Goal: Information Seeking & Learning: Learn about a topic

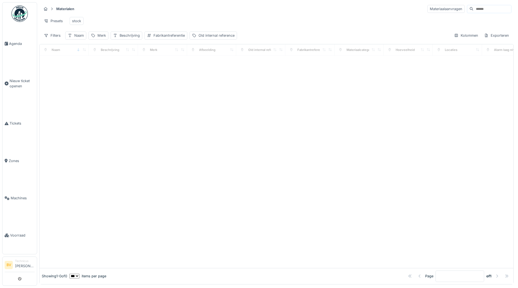
click at [474, 9] on input at bounding box center [493, 9] width 38 height 8
type input "****"
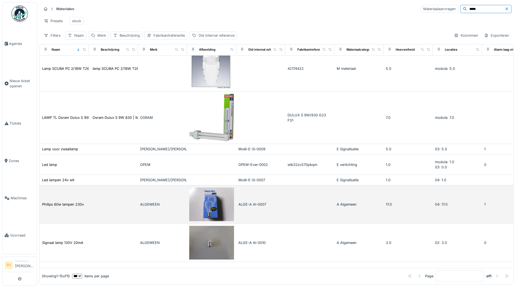
scroll to position [143, 0]
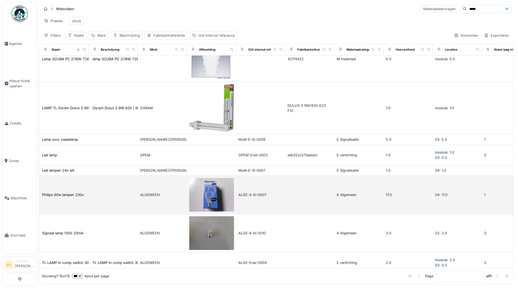
click at [160, 192] on div "ALGEMEEN" at bounding box center [162, 194] width 45 height 5
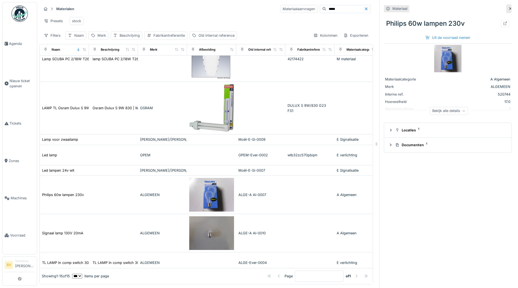
click at [456, 107] on div "Bekijk alle details" at bounding box center [449, 111] width 38 height 8
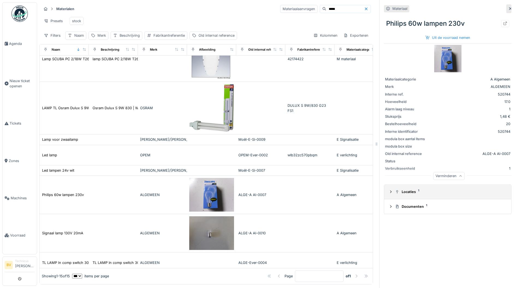
click at [423, 189] on div "Locaties 1" at bounding box center [450, 191] width 110 height 5
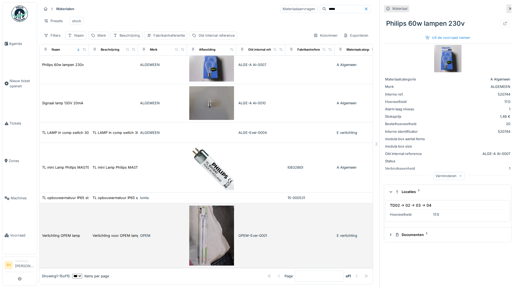
scroll to position [4, 0]
